Goal: Navigation & Orientation: Find specific page/section

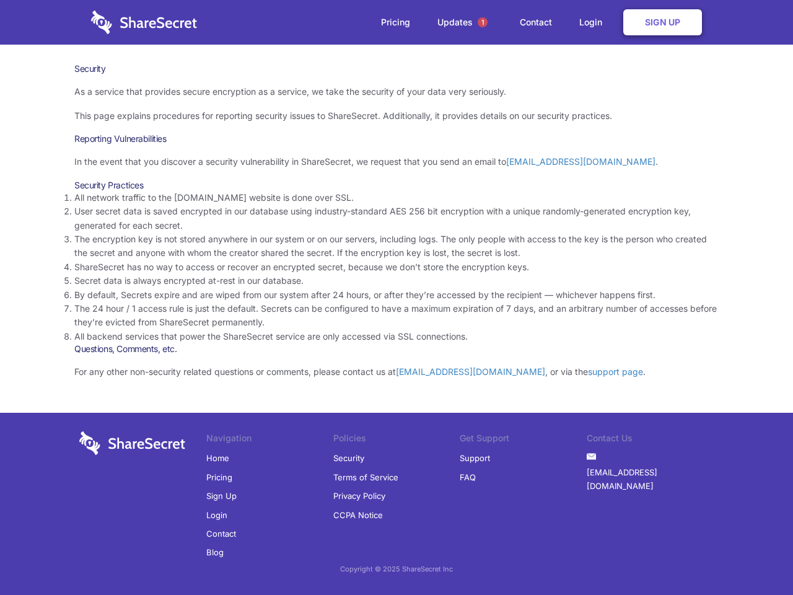
click at [397, 298] on li "By default, Secrets expire and are wiped from our system after 24 hours, or aft…" at bounding box center [396, 295] width 645 height 14
click at [483, 22] on span "1" at bounding box center [483, 22] width 10 height 10
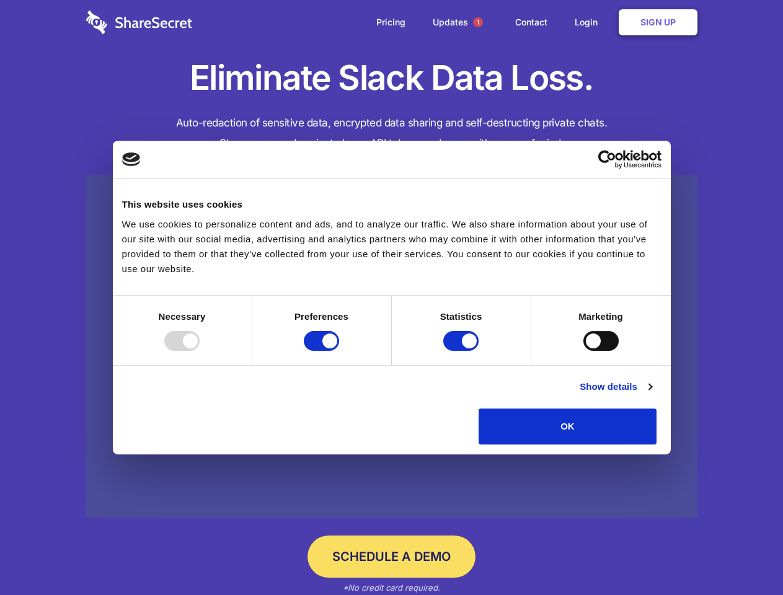
click at [200, 351] on div at bounding box center [181, 341] width 35 height 20
click at [339, 351] on input "Preferences" at bounding box center [321, 341] width 35 height 20
checkbox input "false"
click at [462, 351] on input "Statistics" at bounding box center [460, 341] width 35 height 20
checkbox input "false"
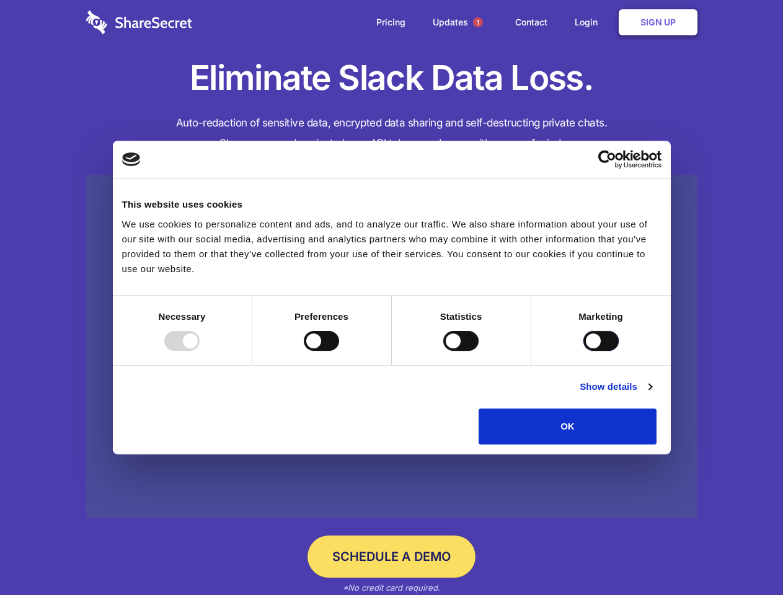
click at [583, 351] on input "Marketing" at bounding box center [600, 341] width 35 height 20
checkbox input "true"
click at [651, 394] on link "Show details" at bounding box center [616, 386] width 72 height 15
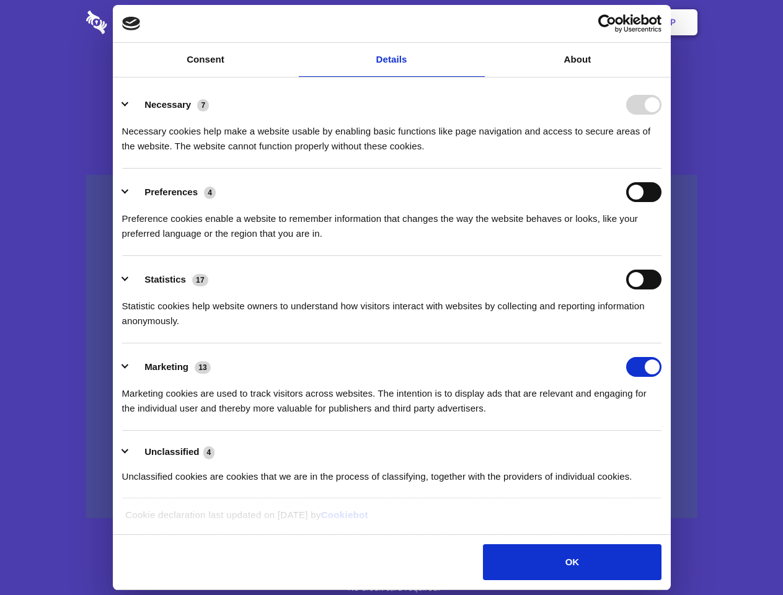
click at [661, 169] on li "Necessary 7 Necessary cookies help make a website usable by enabling basic func…" at bounding box center [391, 124] width 539 height 87
click at [477, 22] on span "1" at bounding box center [478, 22] width 10 height 10
